Goal: Task Accomplishment & Management: Use online tool/utility

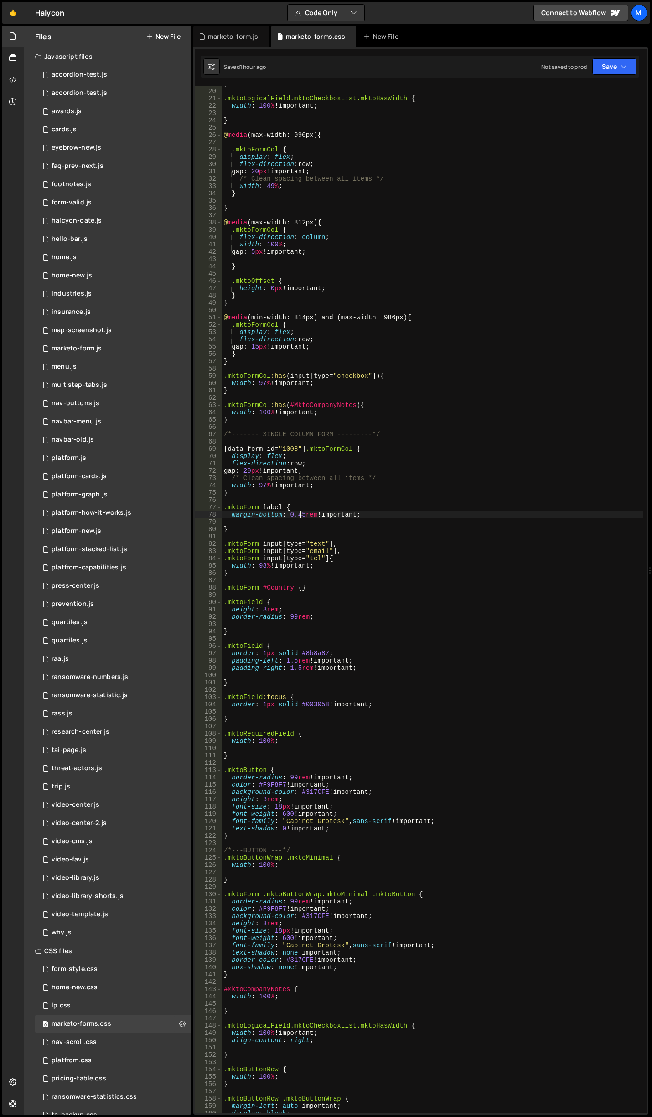
scroll to position [137, 0]
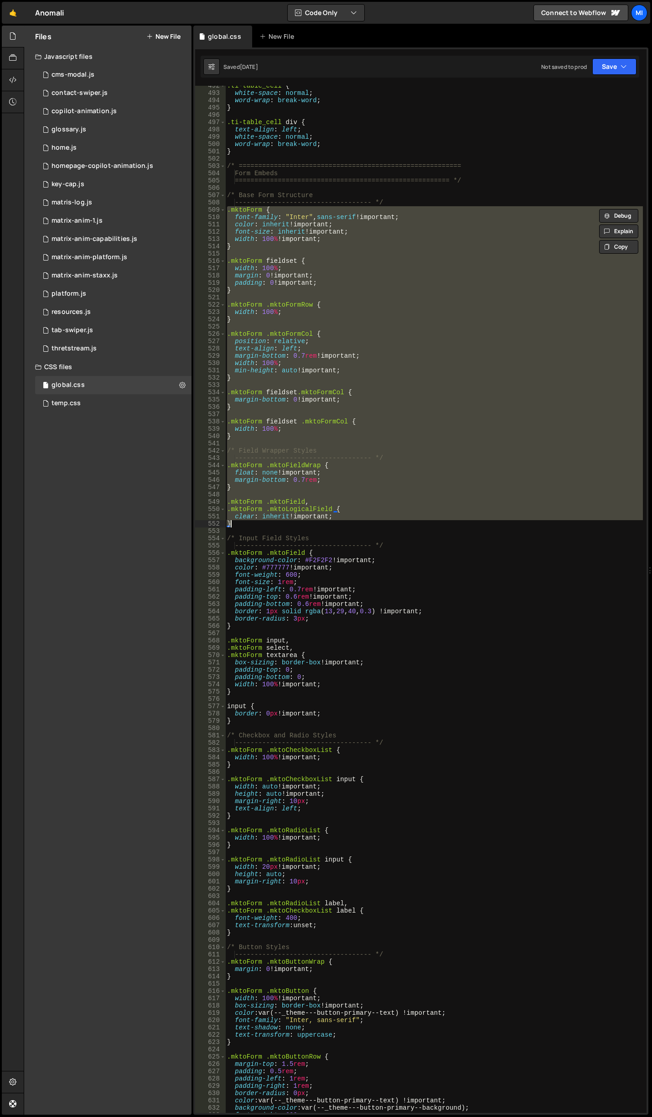
scroll to position [3777, 0]
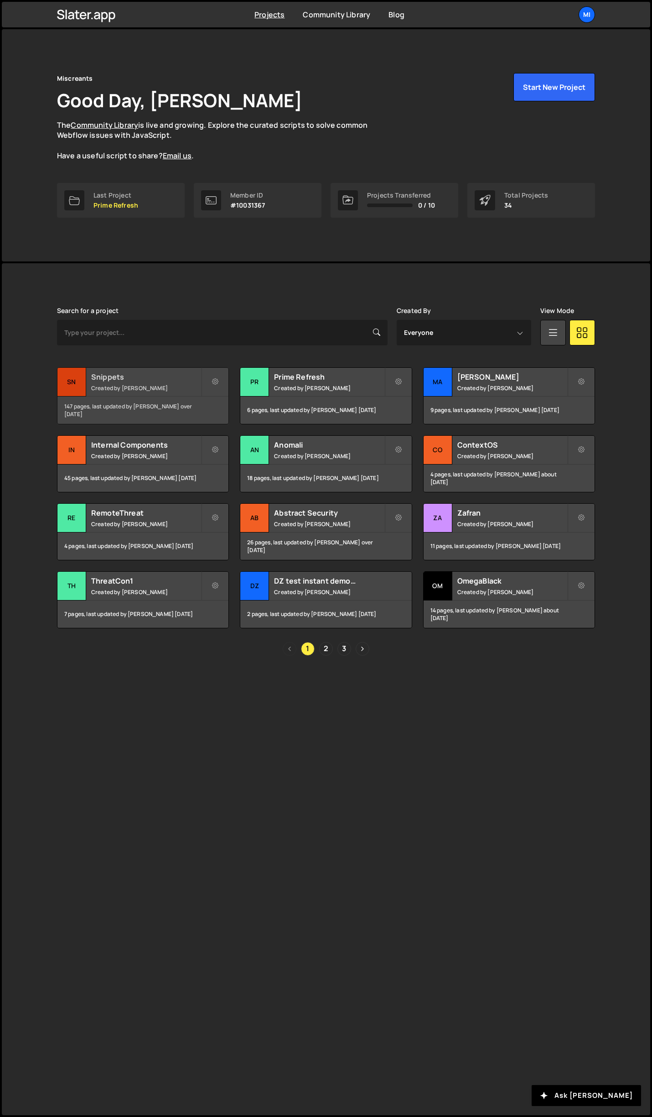
click at [196, 374] on h2 "Snippets" at bounding box center [146, 377] width 110 height 10
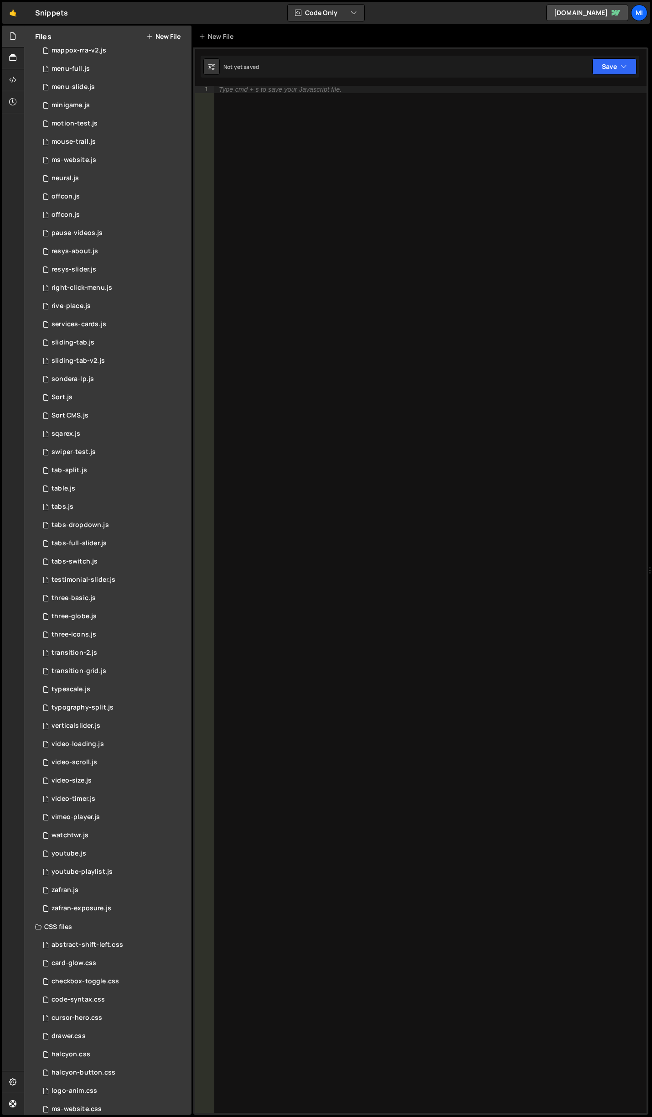
scroll to position [1414, 0]
click at [118, 423] on div "0 sqarex.js 0" at bounding box center [113, 430] width 156 height 18
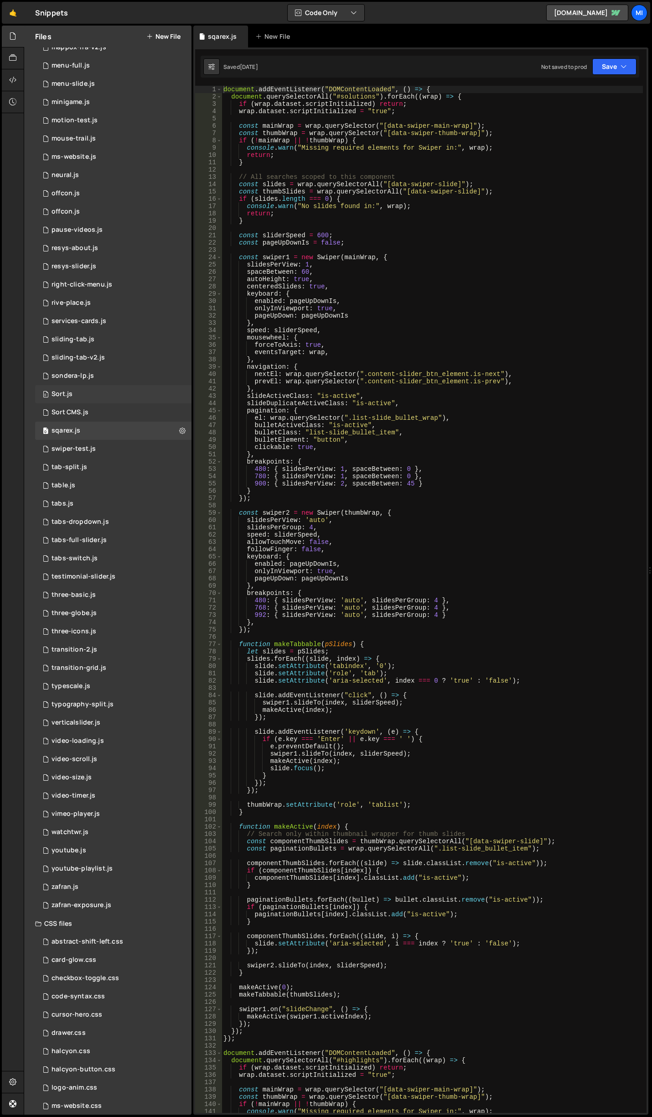
click at [118, 395] on div "0 Sort.js 0" at bounding box center [113, 394] width 156 height 18
click at [118, 377] on div "0 sondera-lp.js 0" at bounding box center [113, 376] width 156 height 18
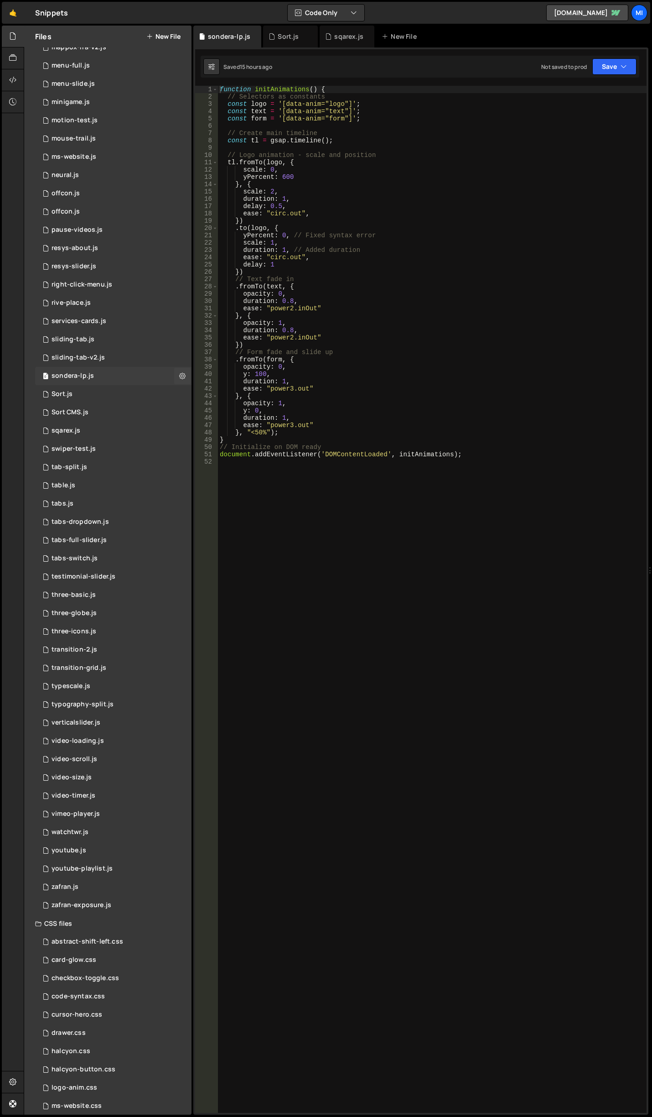
scroll to position [0, 0]
click at [352, 173] on div "function initAnimations ( ) { // Selectors as constants const logo = '[data-ani…" at bounding box center [432, 606] width 429 height 1041
click at [328, 230] on div "function initAnimations ( ) { // Selectors as constants const logo = '[data-ani…" at bounding box center [432, 606] width 429 height 1041
click at [323, 221] on div "function initAnimations ( ) { // Selectors as constants const logo = '[data-ani…" at bounding box center [432, 606] width 429 height 1041
type textarea "})"
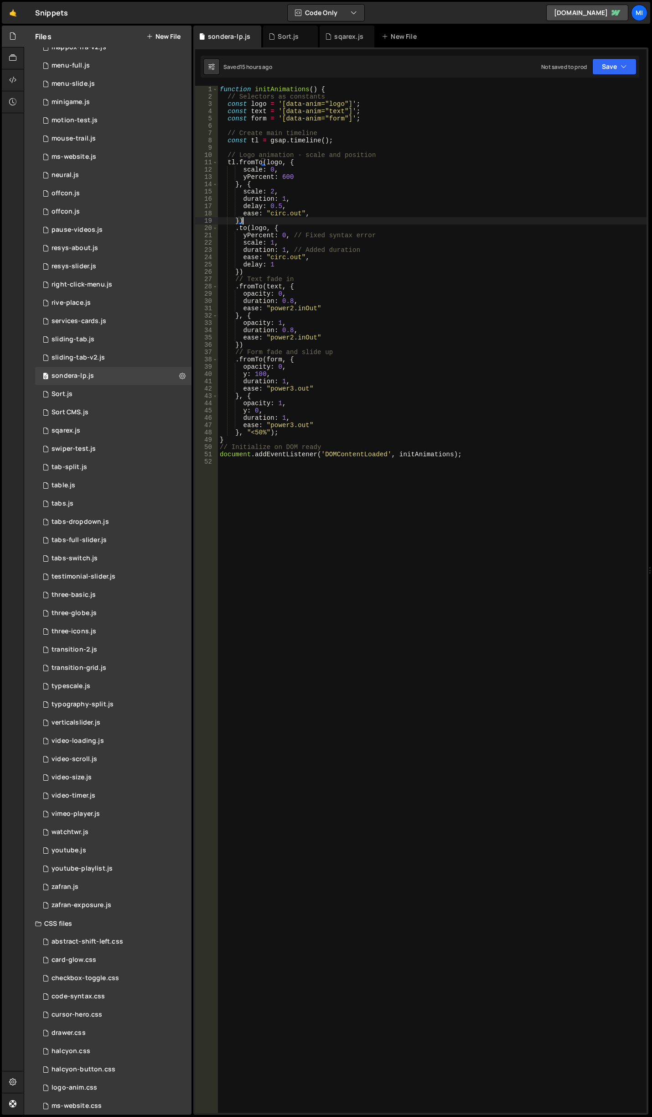
click at [290, 273] on div "function initAnimations ( ) { // Selectors as constants const logo = '[data-ani…" at bounding box center [432, 606] width 429 height 1041
type textarea ","
type textarea ".to"
click at [423, 128] on div "function initAnimations ( ) { // Selectors as constants const logo = '[data-ani…" at bounding box center [432, 606] width 429 height 1041
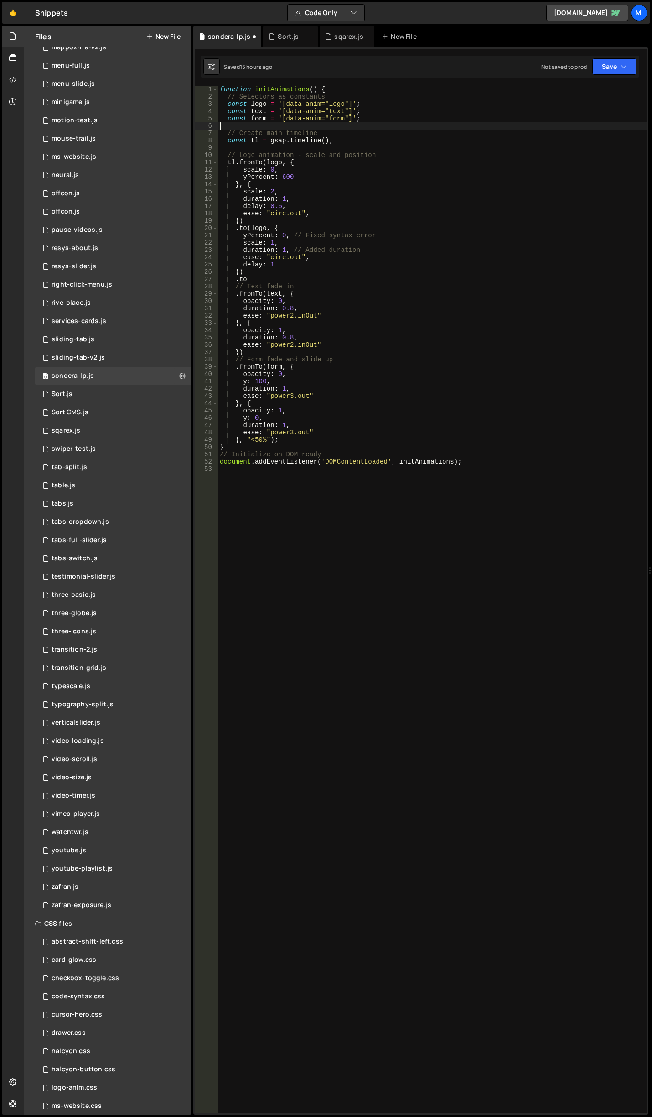
scroll to position [0, 0]
click at [421, 124] on div "function initAnimations ( ) { // Selectors as constants const logo = '[data-ani…" at bounding box center [432, 606] width 429 height 1041
click at [423, 119] on div "function initAnimations ( ) { // Selectors as constants const logo = '[data-ani…" at bounding box center [432, 606] width 429 height 1041
type textarea "const form = '[data-anim="form"]';"
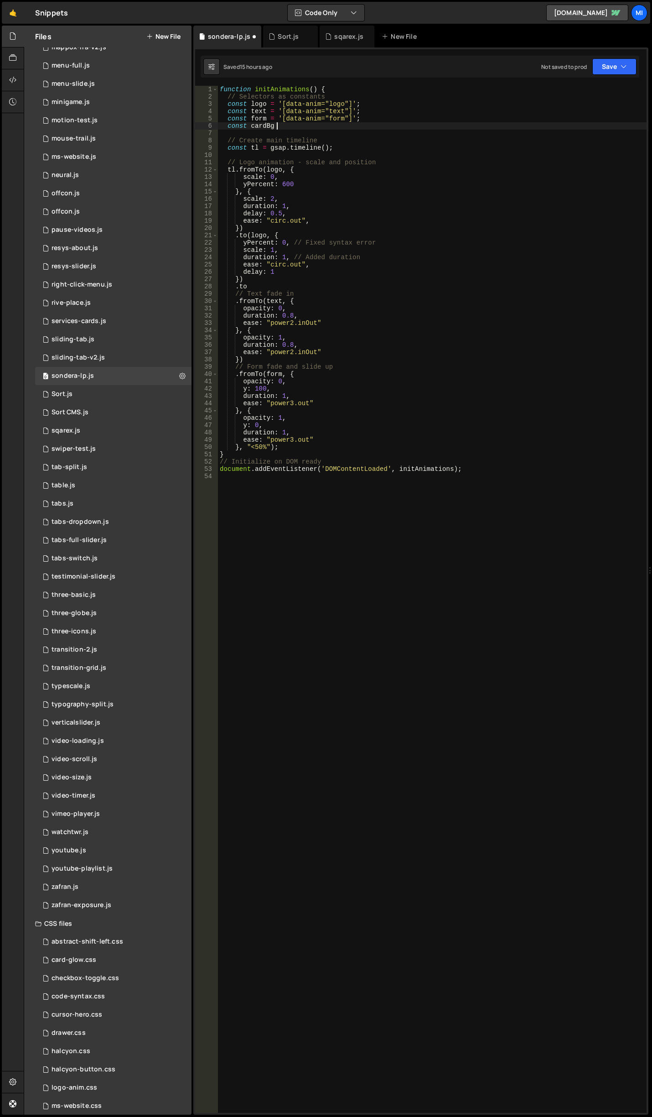
scroll to position [0, 4]
paste textarea "'[data-anim="form"]';"
type textarea "const cardBg = '[data-anim="card"]';"
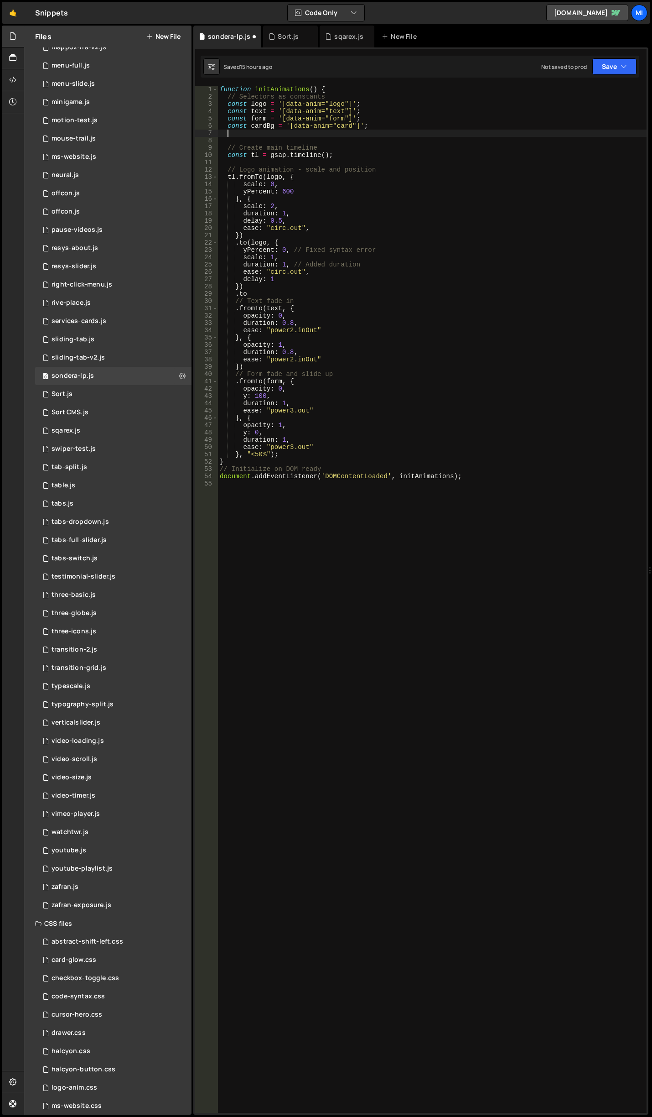
scroll to position [0, 0]
paste textarea "const cardBg = '[data-anim="card"]';"
click at [383, 134] on div "function initAnimations ( ) { // Selectors as constants const logo = '[data-ani…" at bounding box center [432, 606] width 429 height 1041
drag, startPoint x: 333, startPoint y: 131, endPoint x: 348, endPoint y: 133, distance: 15.2
click at [348, 133] on div "function initAnimations ( ) { // Selectors as constants const logo = '[data-ani…" at bounding box center [432, 606] width 429 height 1041
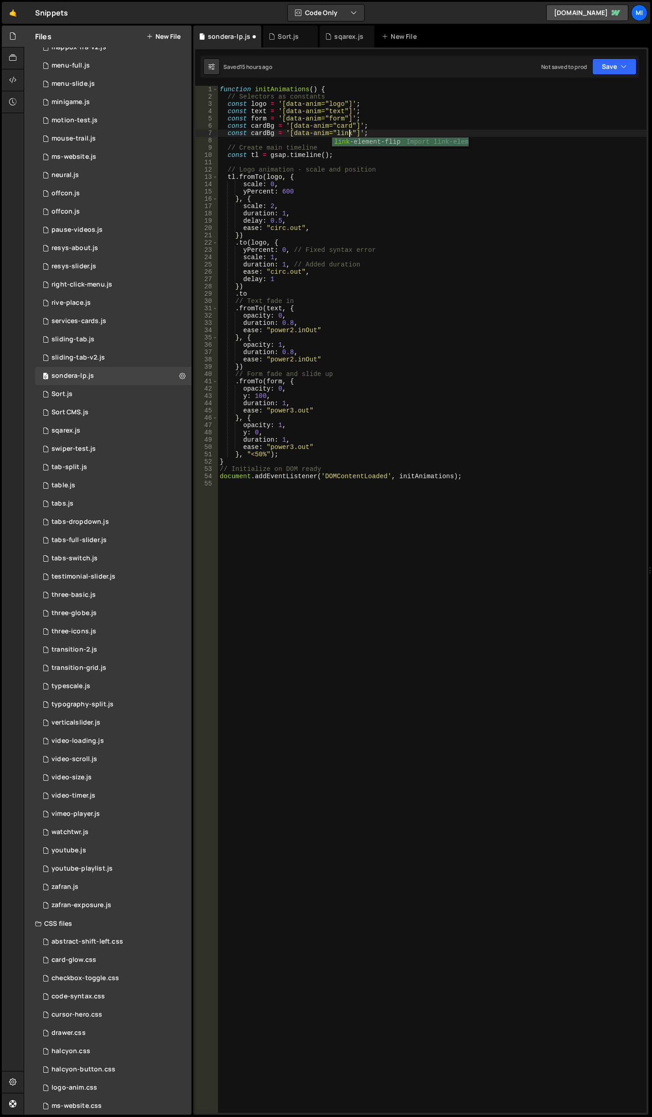
scroll to position [0, 7]
type textarea "const cardBg = '[data-anim="link"]';"
type textarea "// Create main timeline"
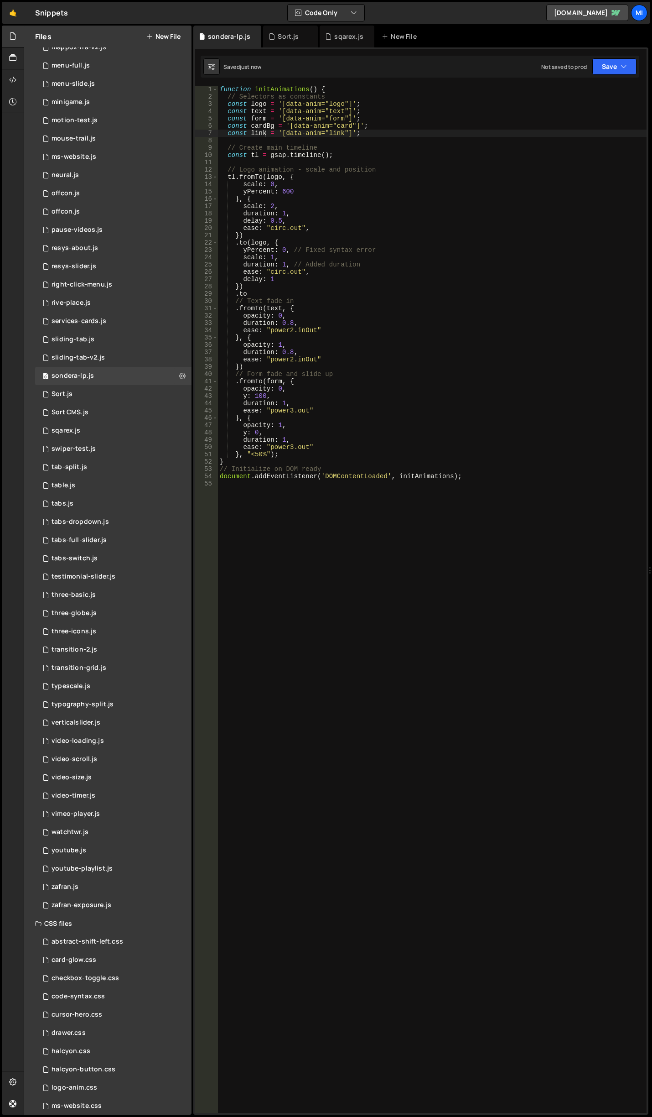
click at [288, 290] on div "function initAnimations ( ) { // Selectors as constants const logo = '[data-ani…" at bounding box center [432, 606] width 429 height 1041
type textarea ".to(cardBg, { opacity: 1, duration: 0.2});"
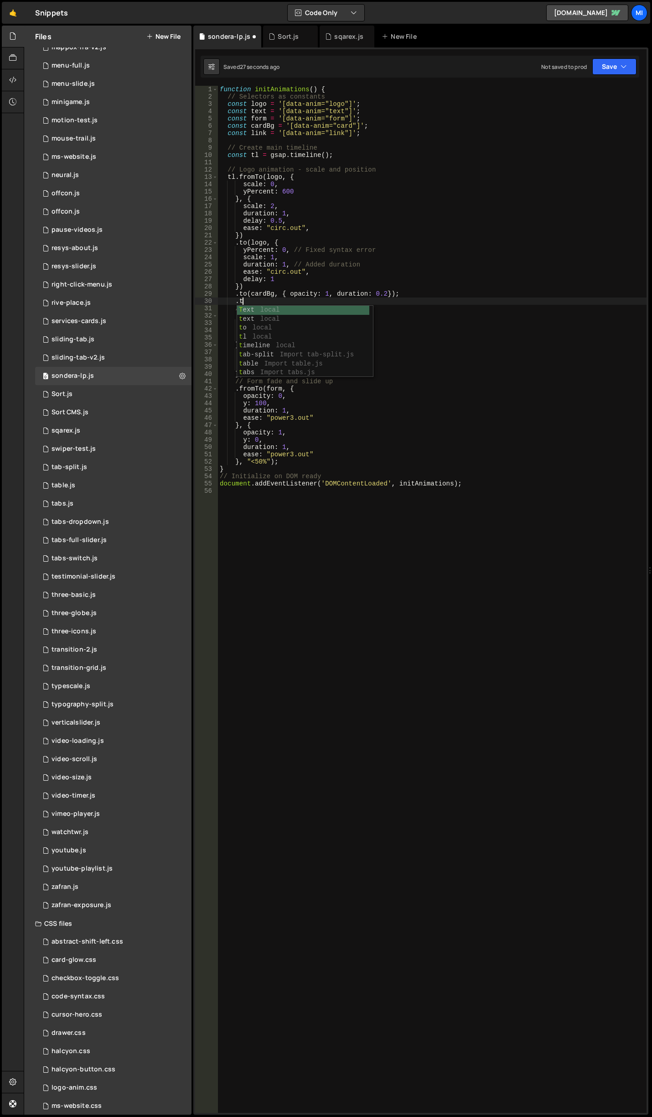
scroll to position [0, 1]
type textarea "."
click at [283, 463] on div "function initAnimations ( ) { // Selectors as constants const logo = '[data-ani…" at bounding box center [432, 606] width 429 height 1041
click at [274, 462] on div "function initAnimations ( ) { // Selectors as constants const logo = '[data-ani…" at bounding box center [432, 606] width 429 height 1041
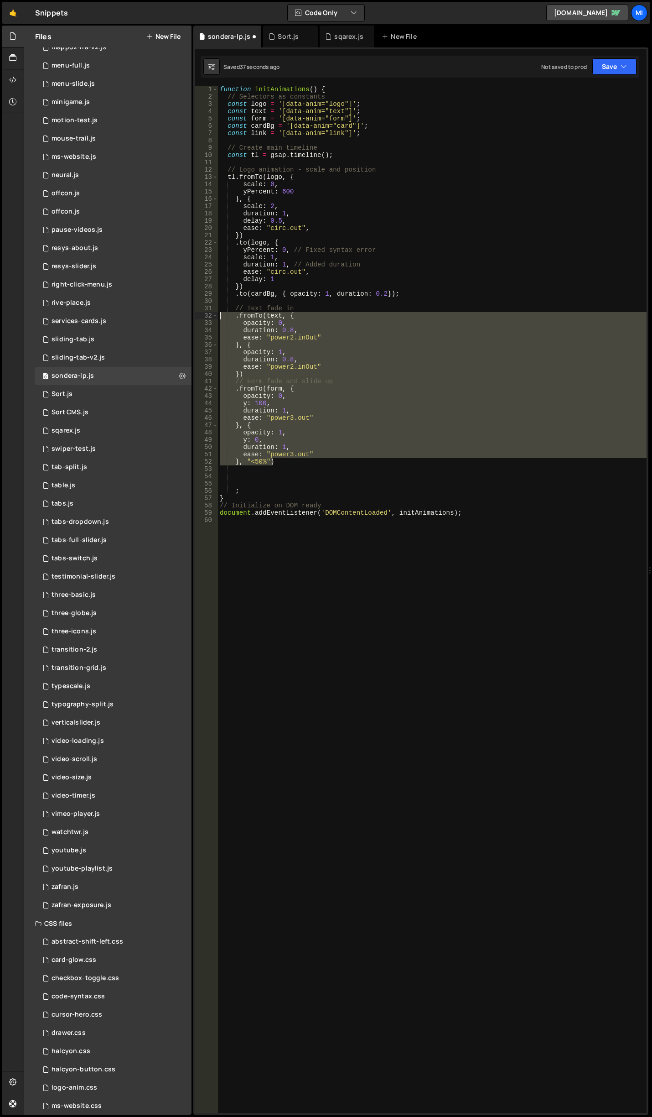
drag, startPoint x: 279, startPoint y: 460, endPoint x: 210, endPoint y: 315, distance: 160.4
click at [210, 315] on div "; 1 2 3 4 5 6 7 8 9 10 11 12 13 14 15 16 17 18 19 20 21 22 23 24 25 26 27 28 29…" at bounding box center [421, 599] width 452 height 1027
type textarea ".fromTo(text, { opacity: 0,"
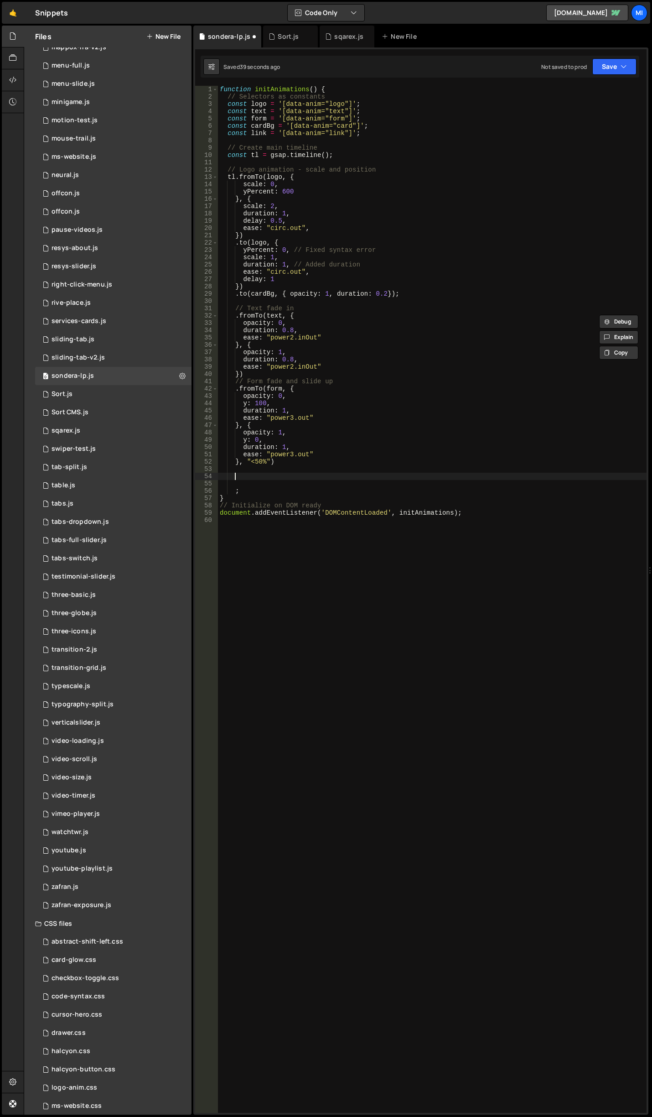
click at [264, 473] on div "function initAnimations ( ) { // Selectors as constants const logo = '[data-ani…" at bounding box center [432, 606] width 429 height 1041
paste textarea "}, "<50%")"
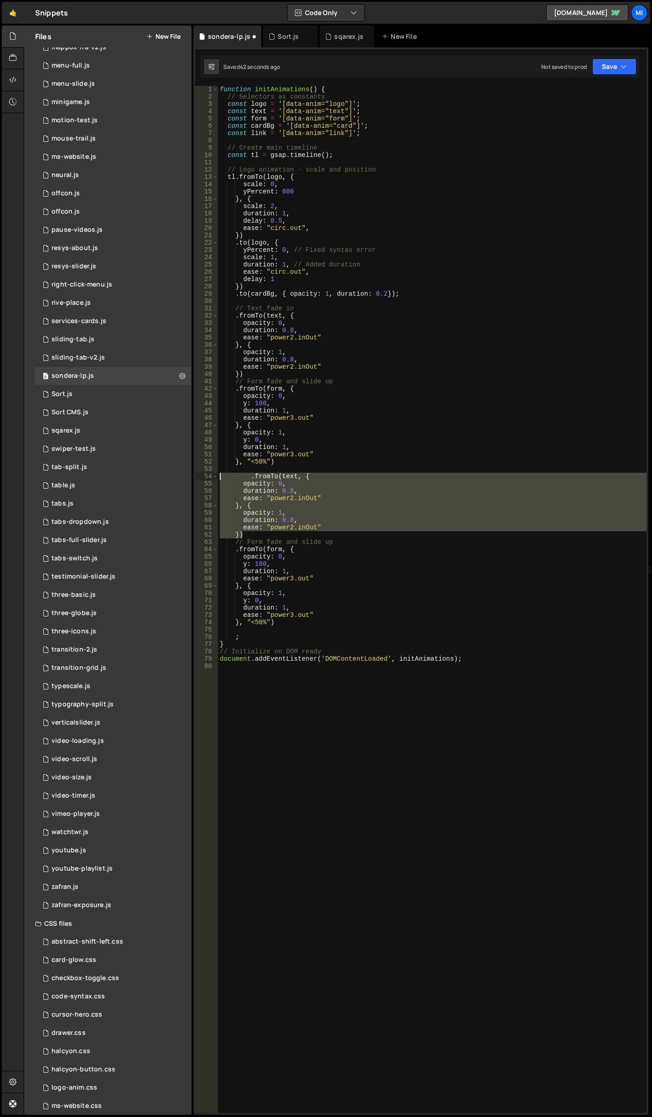
drag, startPoint x: 250, startPoint y: 533, endPoint x: 191, endPoint y: 475, distance: 83.2
click at [191, 475] on div "Files New File Javascript files 0 abstract-shift-left.js 0 1 accordion.js 0 1 a…" at bounding box center [338, 570] width 629 height 1089
type textarea ".fromTo(text, { opacity: 0,"
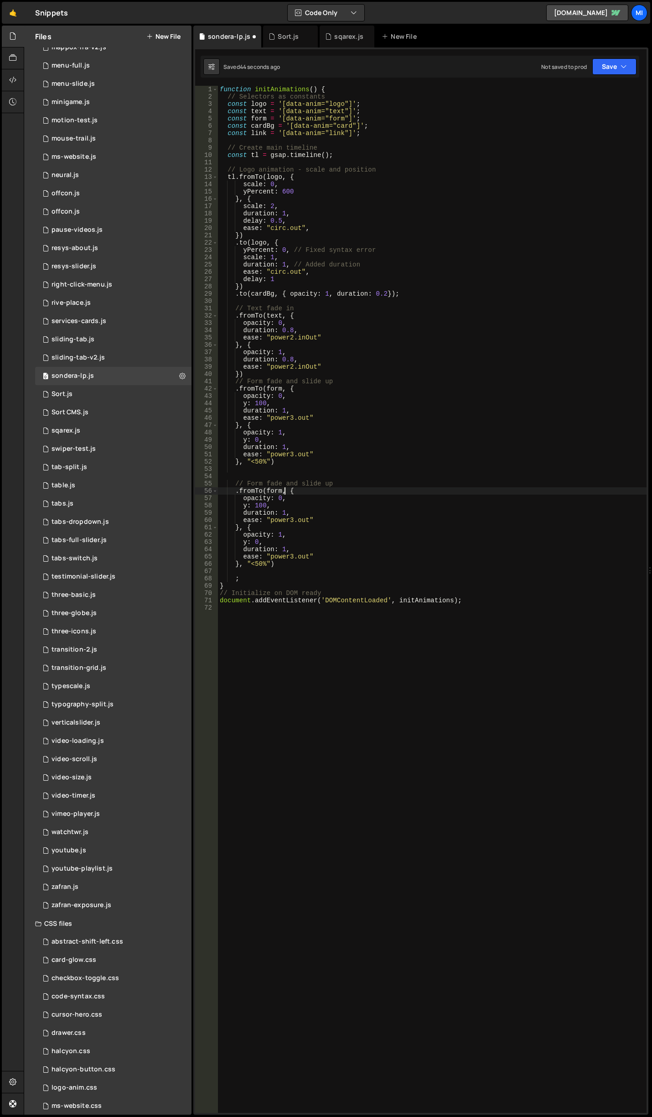
click at [283, 489] on div "function initAnimations ( ) { // Selectors as constants const logo = '[data-ani…" at bounding box center [432, 606] width 429 height 1041
click at [305, 556] on div "function initAnimations ( ) { // Selectors as constants const logo = '[data-ani…" at bounding box center [432, 606] width 429 height 1041
click at [347, 420] on div "function initAnimations ( ) { // Selectors as constants const logo = '[data-ani…" at bounding box center [432, 606] width 429 height 1041
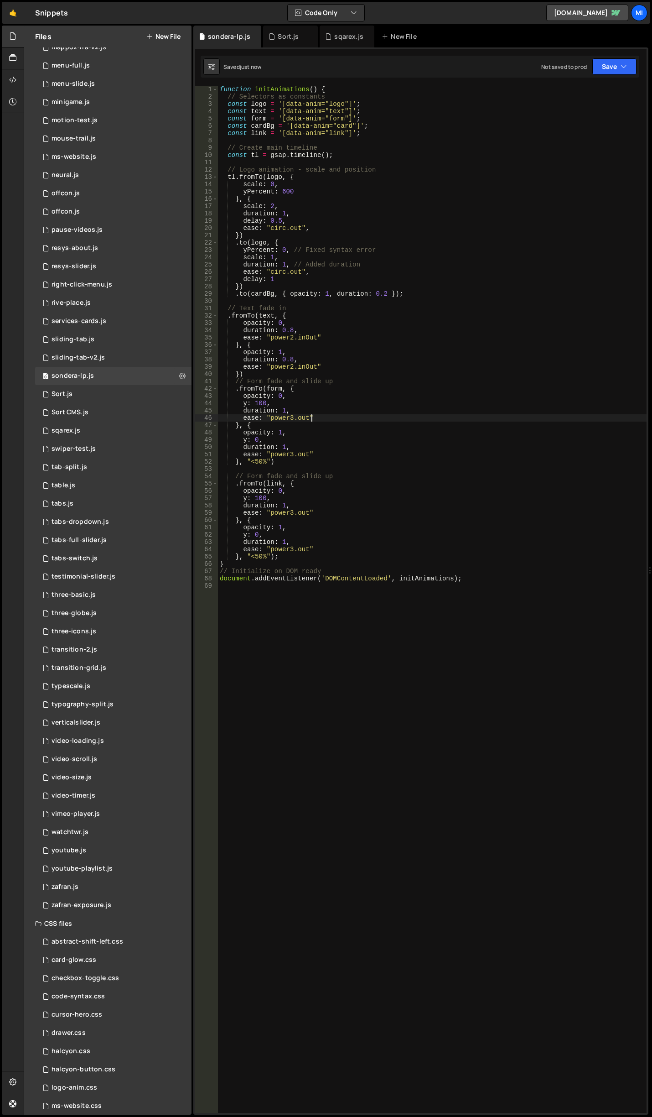
click at [303, 488] on div "function initAnimations ( ) { // Selectors as constants const logo = '[data-ani…" at bounding box center [432, 606] width 429 height 1041
click at [363, 119] on div "function initAnimations ( ) { // Selectors as constants const logo = '[data-ani…" at bounding box center [432, 606] width 429 height 1041
click at [368, 120] on div "function initAnimations ( ) { // Selectors as constants const logo = '[data-ani…" at bounding box center [432, 606] width 429 height 1041
click at [370, 123] on div "function initAnimations ( ) { // Selectors as constants const logo = '[data-ani…" at bounding box center [432, 606] width 429 height 1041
type textarea "const cardBg = '[data-anim="card"];"
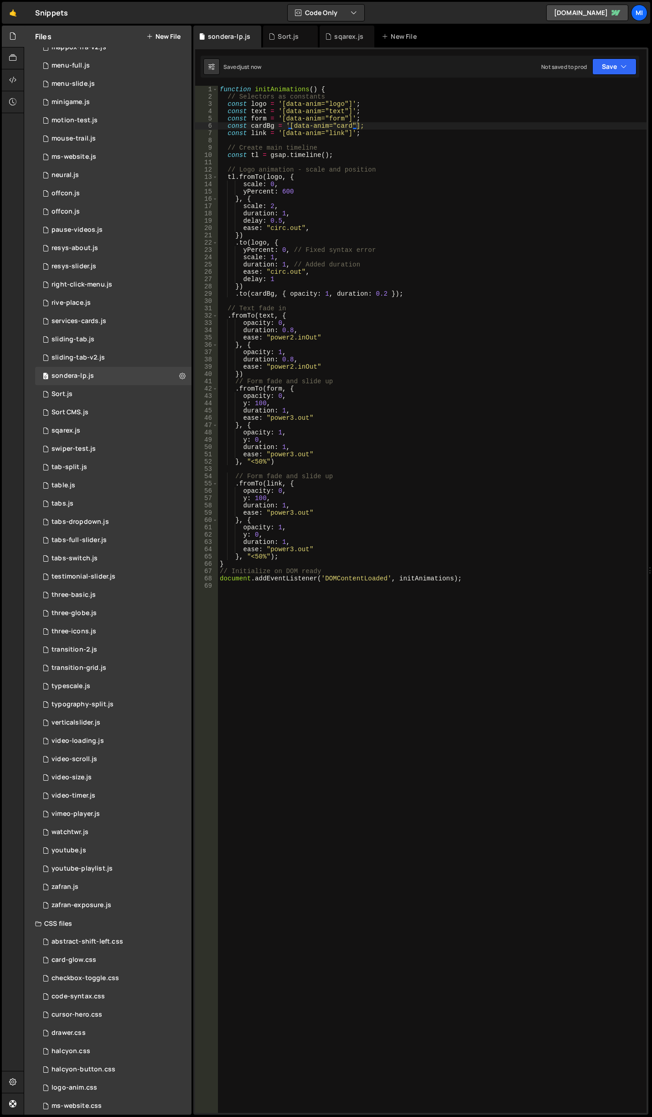
click at [340, 302] on div "function initAnimations ( ) { // Selectors as constants const logo = '[data-ani…" at bounding box center [432, 606] width 429 height 1041
click at [408, 290] on div "function initAnimations ( ) { // Selectors as constants const logo = '[data-ani…" at bounding box center [432, 606] width 429 height 1041
click at [408, 293] on div "function initAnimations ( ) { // Selectors as constants const logo = '[data-ani…" at bounding box center [432, 606] width 429 height 1041
click at [368, 135] on div "function initAnimations ( ) { // Selectors as constants const logo = '[data-ani…" at bounding box center [432, 606] width 429 height 1041
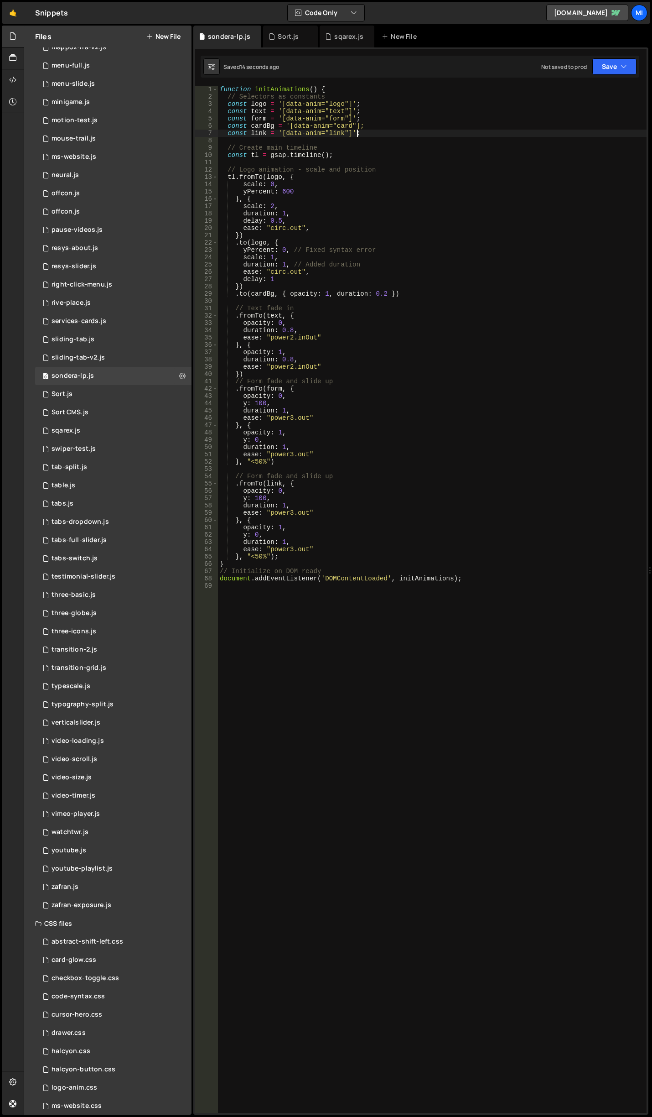
type textarea "document.addEventListener('DOMContentLoaded', initAnimations);"
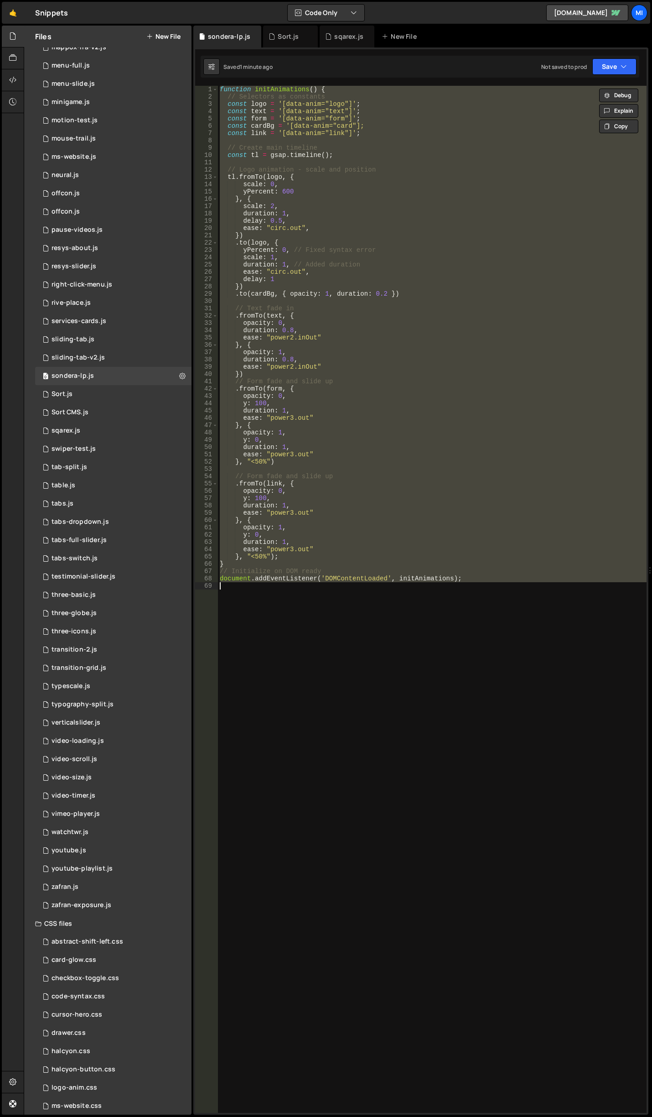
click at [361, 641] on div "function initAnimations ( ) { // Selectors as constants const logo = '[data-ani…" at bounding box center [432, 599] width 429 height 1027
paste textarea
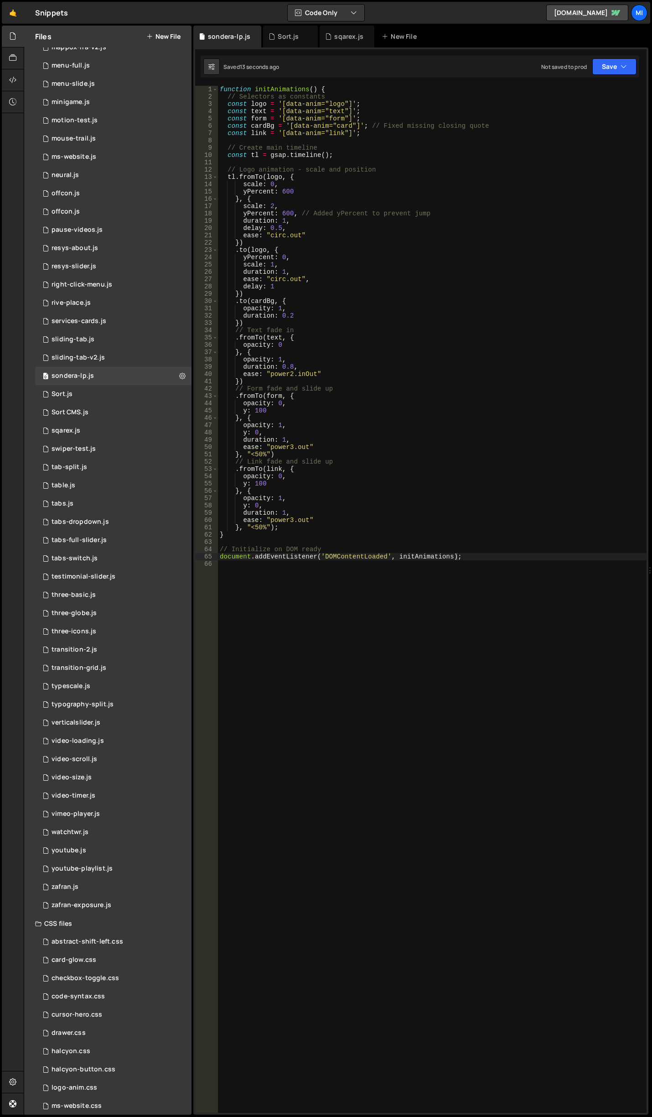
click at [358, 339] on div "function initAnimations ( ) { // Selectors as constants const logo = '[data-ani…" at bounding box center [432, 606] width 429 height 1041
click at [303, 348] on div "function initAnimations ( ) { // Selectors as constants const logo = '[data-ani…" at bounding box center [432, 606] width 429 height 1041
click at [304, 403] on div "function initAnimations ( ) { // Selectors as constants const logo = '[data-ani…" at bounding box center [432, 606] width 429 height 1041
click at [496, 472] on div "function initAnimations ( ) { // Selectors as constants const logo = '[data-ani…" at bounding box center [432, 606] width 429 height 1041
click at [286, 405] on div "function initAnimations ( ) { // Selectors as constants const logo = '[data-ani…" at bounding box center [432, 606] width 429 height 1041
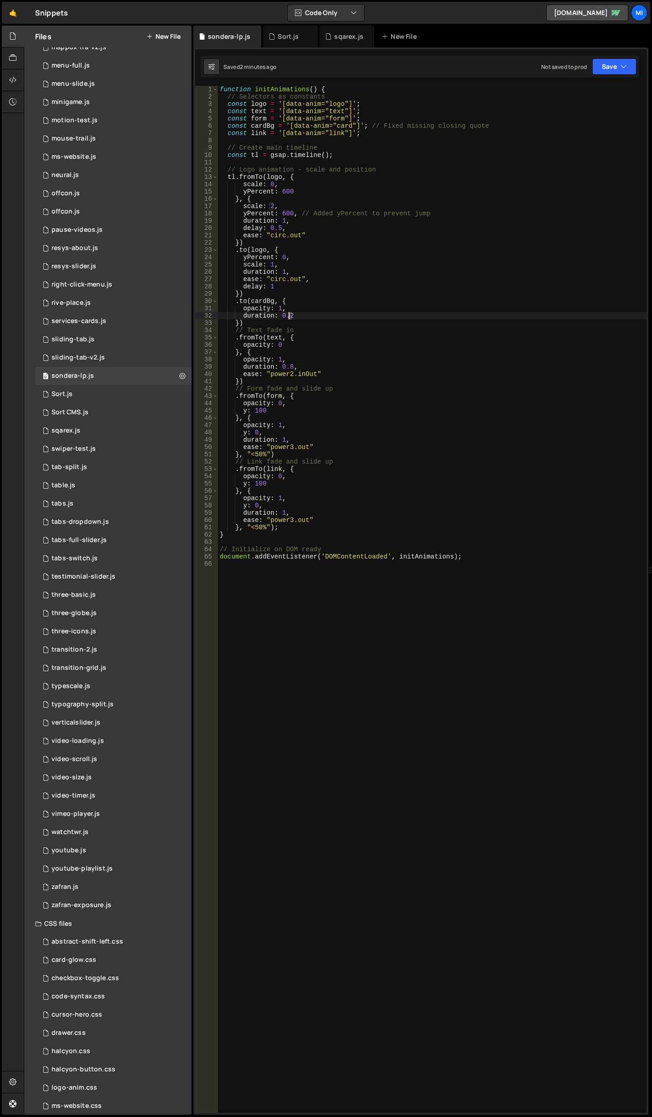
click at [289, 315] on div "function initAnimations ( ) { // Selectors as constants const logo = '[data-ani…" at bounding box center [432, 606] width 429 height 1041
drag, startPoint x: 243, startPoint y: 277, endPoint x: 311, endPoint y: 279, distance: 68.0
click at [311, 279] on div "function initAnimations ( ) { // Selectors as constants const logo = '[data-ani…" at bounding box center [432, 606] width 429 height 1041
click at [299, 309] on div "function initAnimations ( ) { // Selectors as constants const logo = '[data-ani…" at bounding box center [432, 606] width 429 height 1041
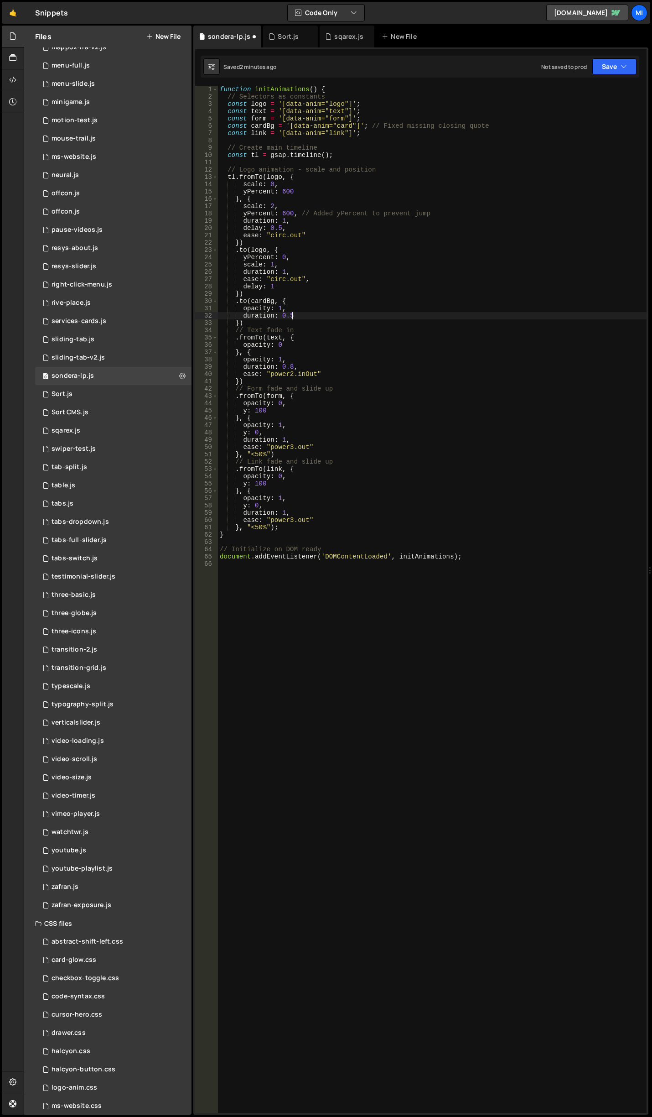
click at [302, 315] on div "function initAnimations ( ) { // Selectors as constants const logo = '[data-ani…" at bounding box center [432, 606] width 429 height 1041
type textarea "duration: 0.5"
paste textarea "ease: "circ.out","
click at [307, 313] on div "function initAnimations ( ) { // Selectors as constants const logo = '[data-ani…" at bounding box center [432, 606] width 429 height 1041
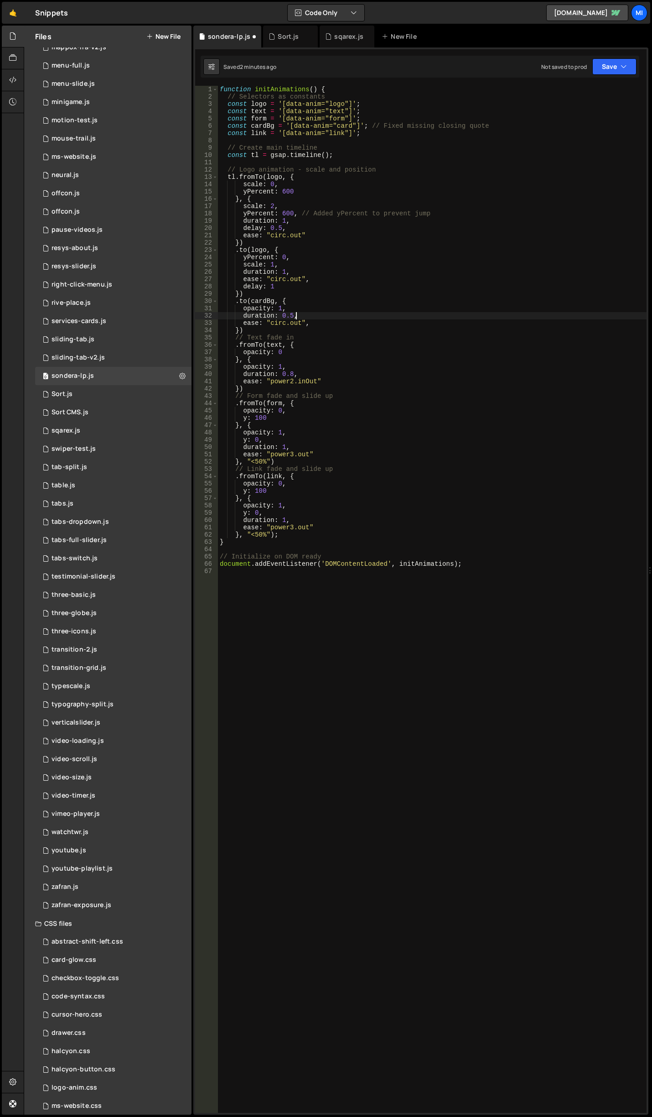
scroll to position [0, 5]
click at [281, 324] on div "function initAnimations ( ) { // Selectors as constants const logo = '[data-ani…" at bounding box center [432, 606] width 429 height 1041
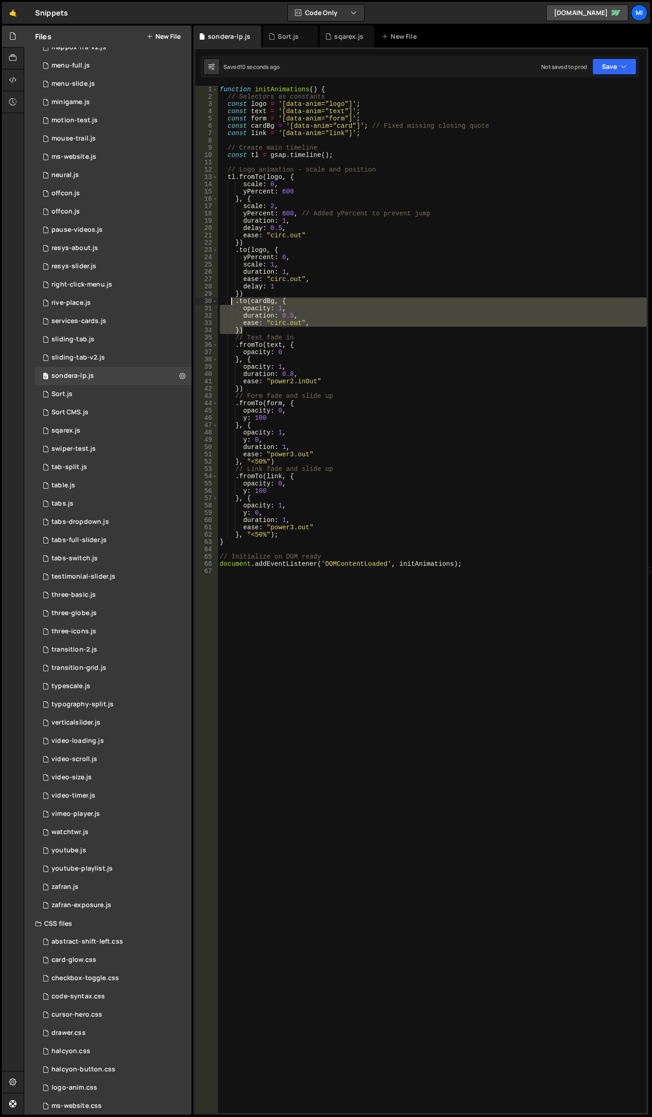
drag, startPoint x: 249, startPoint y: 327, endPoint x: 230, endPoint y: 303, distance: 30.6
click at [230, 303] on div "function initAnimations ( ) { // Selectors as constants const logo = '[data-ani…" at bounding box center [432, 606] width 429 height 1041
type textarea ".to(cardBg, { opacity: 1,"
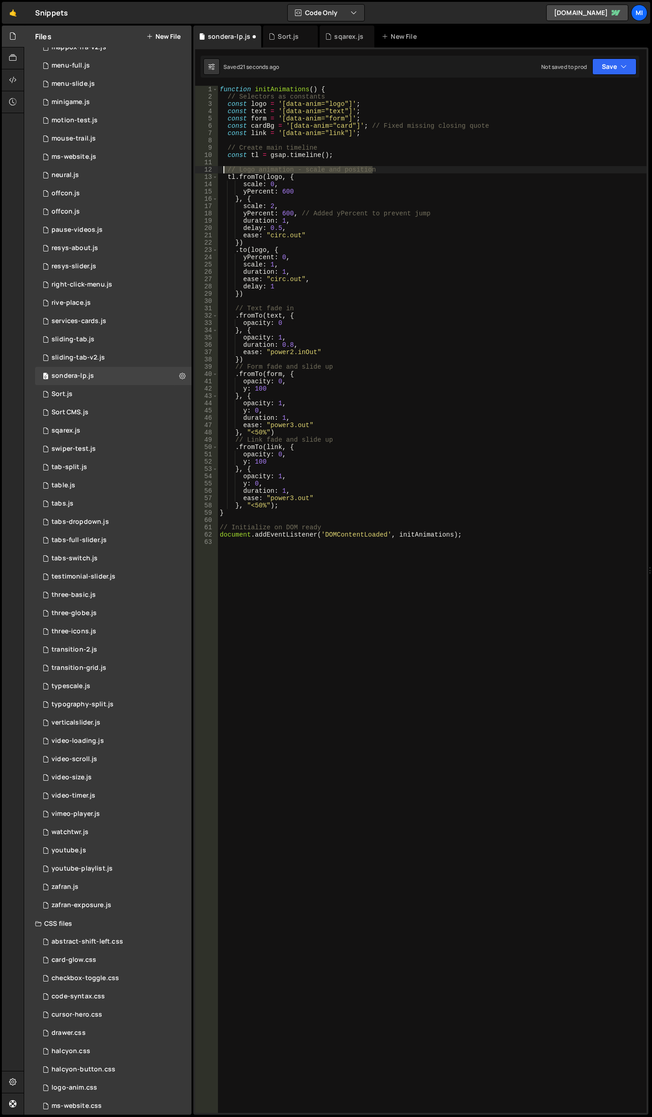
drag, startPoint x: 382, startPoint y: 170, endPoint x: 222, endPoint y: 170, distance: 159.7
click at [222, 170] on div "function initAnimations ( ) { // Selectors as constants const logo = '[data-ani…" at bounding box center [432, 606] width 429 height 1041
paste textarea "})"
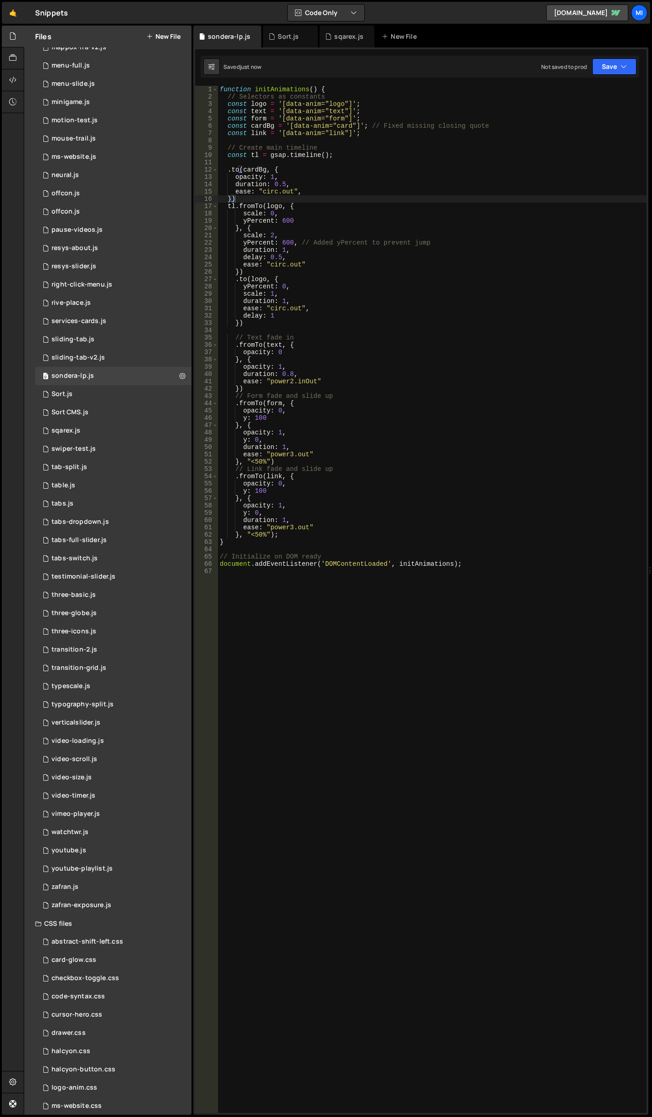
click at [497, 261] on div "function initAnimations ( ) { // Selectors as constants const logo = '[data-ani…" at bounding box center [432, 606] width 429 height 1041
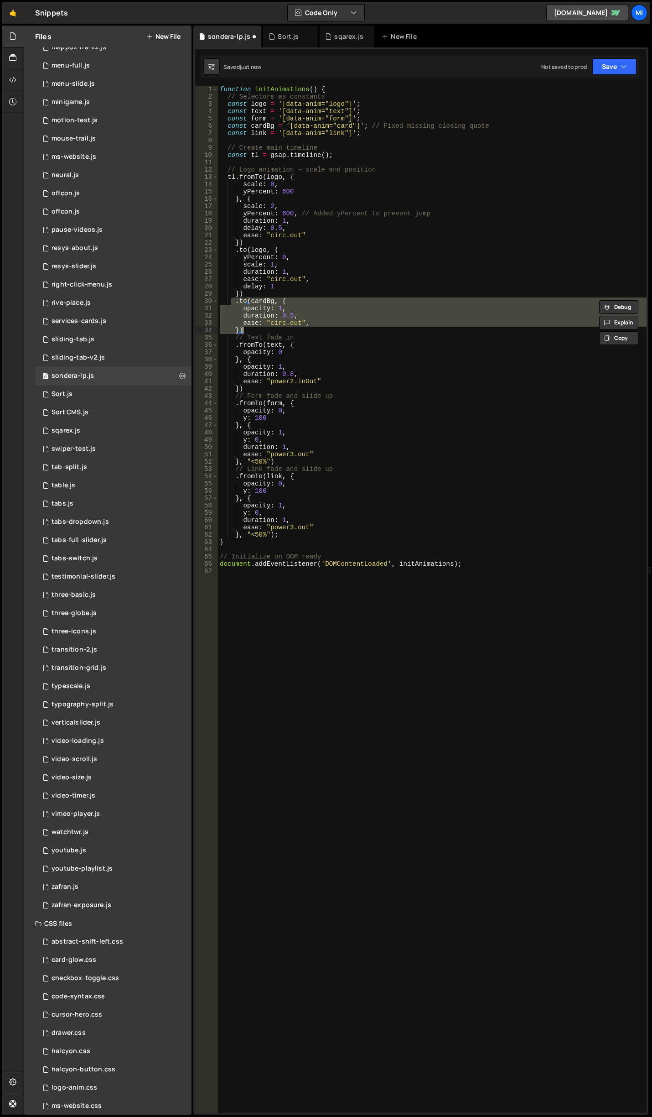
click at [306, 312] on div "function initAnimations ( ) { // Selectors as constants const logo = '[data-ani…" at bounding box center [432, 606] width 429 height 1041
drag, startPoint x: 247, startPoint y: 328, endPoint x: 225, endPoint y: 302, distance: 33.3
click at [225, 302] on div "function initAnimations ( ) { // Selectors as constants const logo = '[data-ani…" at bounding box center [432, 606] width 429 height 1041
type textarea ".to(cardBg, { opacity: 1,"
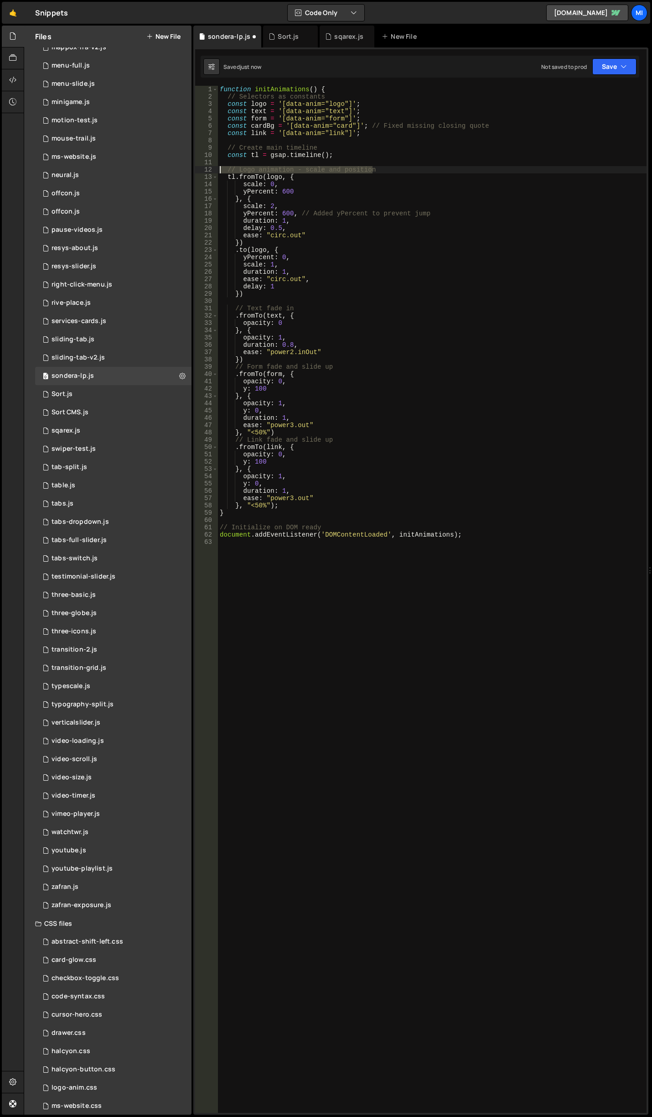
drag, startPoint x: 384, startPoint y: 169, endPoint x: 215, endPoint y: 170, distance: 168.8
click at [215, 170] on div "1 2 3 4 5 6 7 8 9 10 11 12 13 14 15 16 17 18 19 20 21 22 23 24 25 26 27 28 29 3…" at bounding box center [421, 599] width 452 height 1027
paste textarea "})"
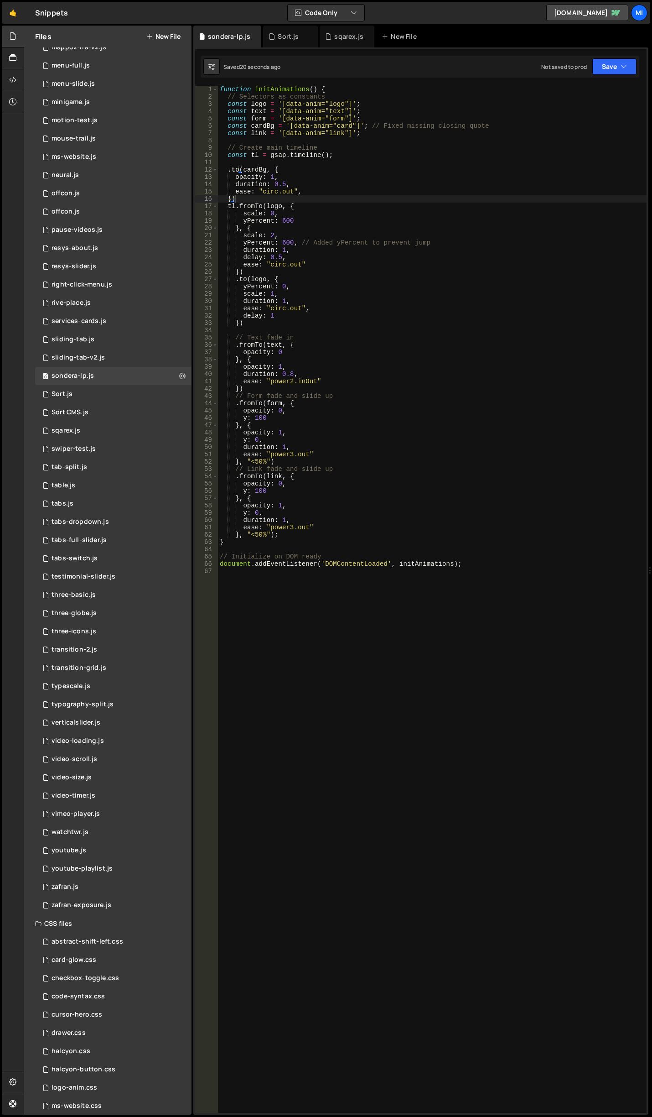
click at [229, 169] on div "function initAnimations ( ) { // Selectors as constants const logo = '[data-ani…" at bounding box center [432, 606] width 429 height 1041
click at [234, 208] on div "function initAnimations ( ) { // Selectors as constants const logo = '[data-ani…" at bounding box center [432, 606] width 429 height 1041
click at [300, 197] on div "function initAnimations ( ) { // Selectors as constants const logo = '[data-ani…" at bounding box center [432, 606] width 429 height 1041
drag, startPoint x: 281, startPoint y: 182, endPoint x: 293, endPoint y: 182, distance: 12.8
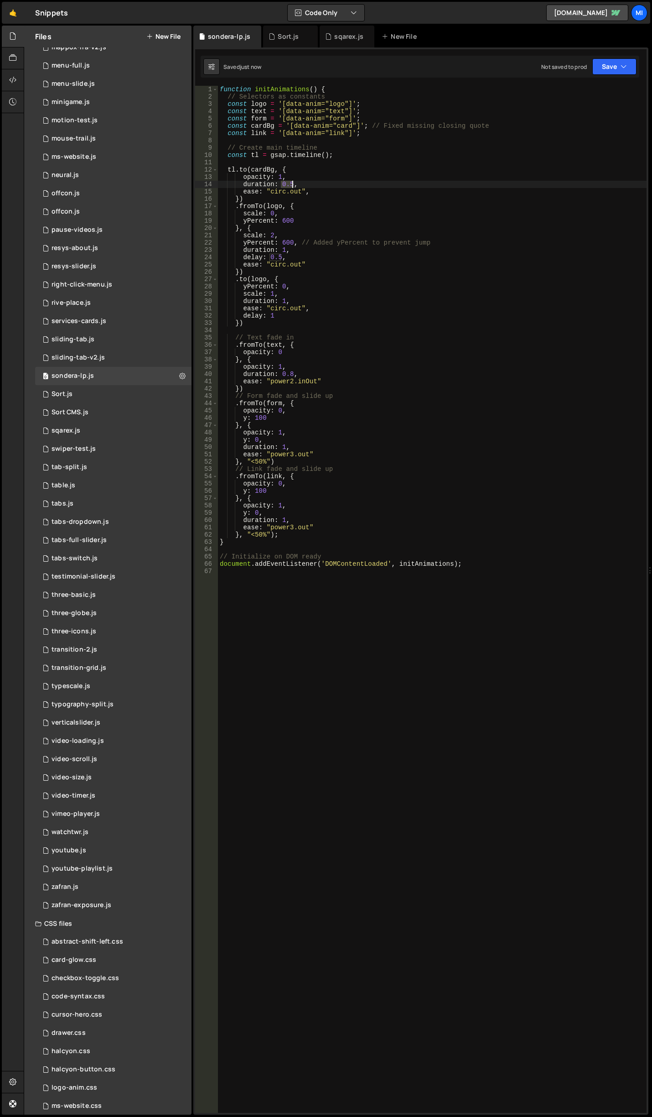
click at [293, 182] on div "function initAnimations ( ) { // Selectors as constants const logo = '[data-ani…" at bounding box center [432, 606] width 429 height 1041
click at [333, 289] on div "function initAnimations ( ) { // Selectors as constants const logo = '[data-ani…" at bounding box center [432, 606] width 429 height 1041
click at [272, 237] on div "function initAnimations ( ) { // Selectors as constants const logo = '[data-ani…" at bounding box center [432, 606] width 429 height 1041
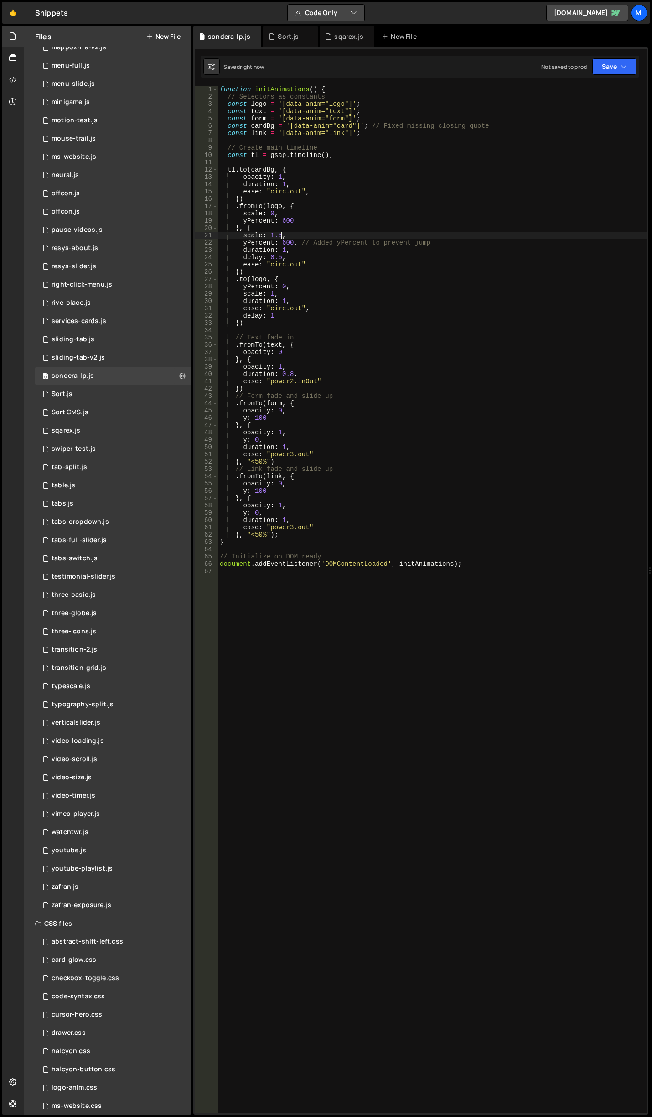
type textarea "scale: 1.5,"
